Goal: Communication & Community: Answer question/provide support

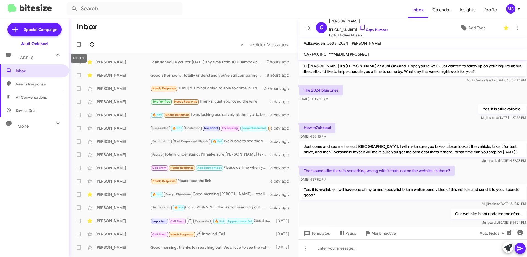
scroll to position [354, 0]
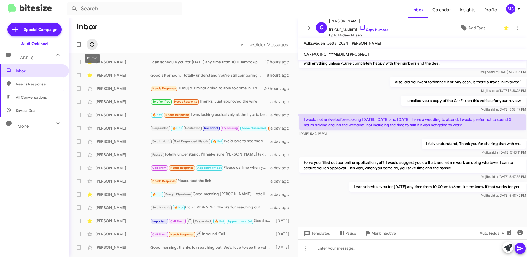
click at [92, 44] on icon at bounding box center [92, 44] width 7 height 7
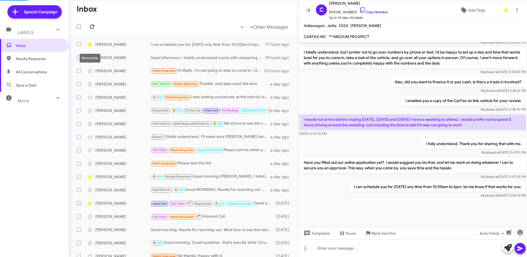
scroll to position [337, 0]
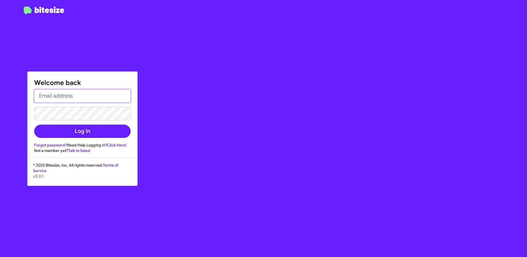
click at [87, 94] on input "email" at bounding box center [82, 95] width 96 height 13
type input "[EMAIL_ADDRESS][PERSON_NAME][DOMAIN_NAME]"
click at [82, 95] on input "[EMAIL_ADDRESS][PERSON_NAME][DOMAIN_NAME]" at bounding box center [82, 95] width 96 height 13
click at [223, 96] on div "Welcome back [EMAIL_ADDRESS][PERSON_NAME][DOMAIN_NAME] Log In Forgot password? …" at bounding box center [307, 128] width 439 height 257
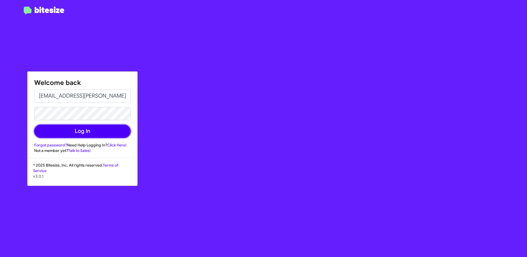
click at [100, 130] on button "Log In" at bounding box center [82, 131] width 96 height 13
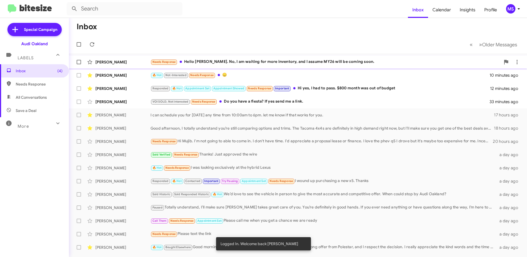
click at [136, 59] on div "[PERSON_NAME] Needs Response Hello [PERSON_NAME]. No, I am waiting for more inv…" at bounding box center [297, 61] width 449 height 11
